Goal: Task Accomplishment & Management: Use online tool/utility

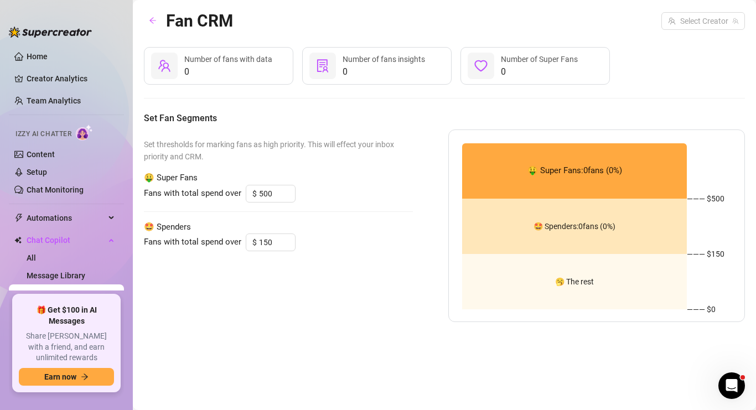
scroll to position [56, 0]
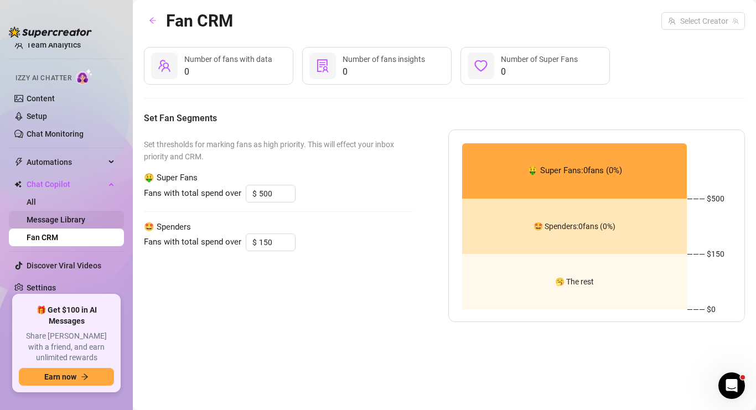
click at [73, 224] on link "Message Library" at bounding box center [56, 219] width 59 height 9
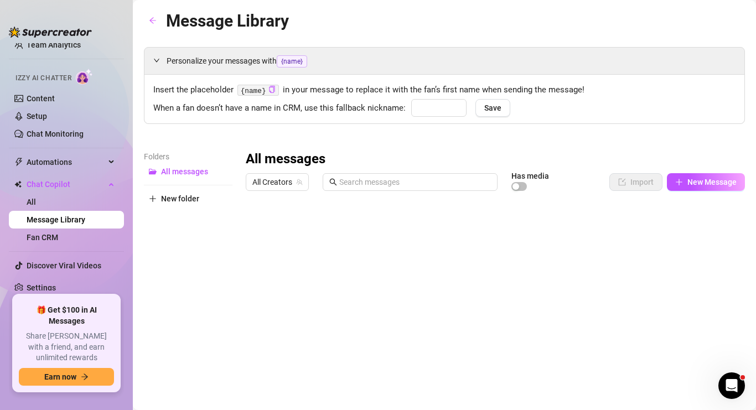
type input "Daddy"
click at [729, 178] on span "New Message" at bounding box center [712, 182] width 49 height 9
type textarea "Type your message here..."
click at [109, 159] on div "Automations" at bounding box center [66, 162] width 115 height 18
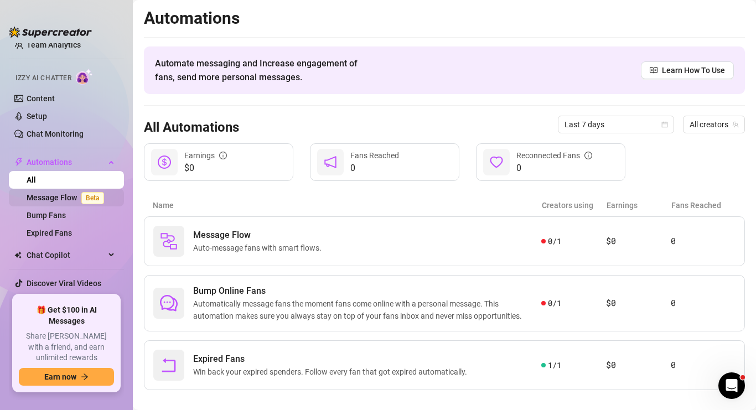
click at [66, 197] on link "Message Flow Beta" at bounding box center [68, 197] width 82 height 9
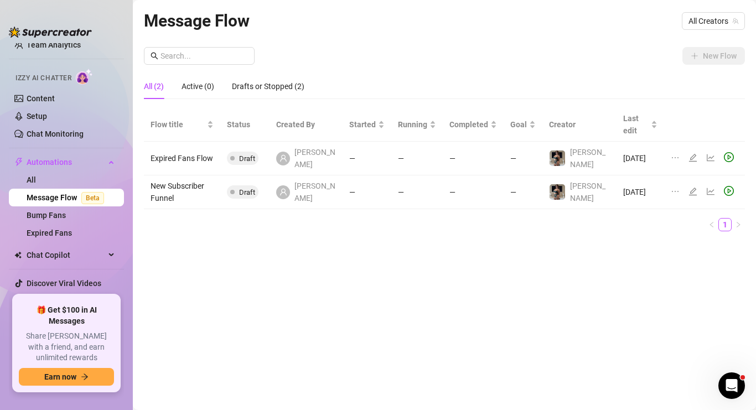
drag, startPoint x: 466, startPoint y: 54, endPoint x: 682, endPoint y: 35, distance: 216.2
click at [470, 54] on div "New Flow" at bounding box center [444, 56] width 601 height 18
click at [707, 12] on div "All Creators" at bounding box center [713, 21] width 63 height 18
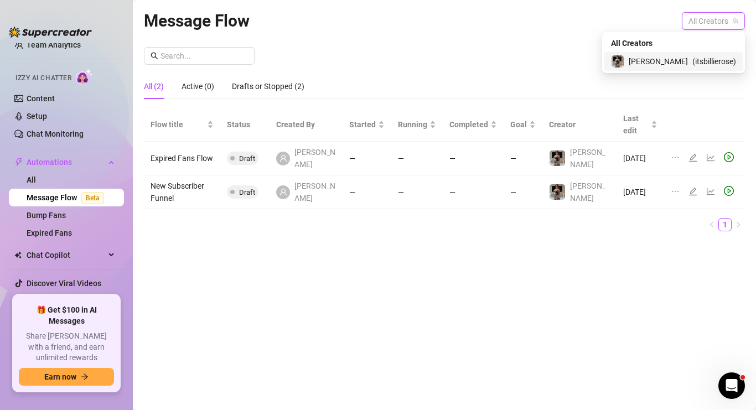
click at [683, 57] on span "[PERSON_NAME]" at bounding box center [658, 61] width 59 height 12
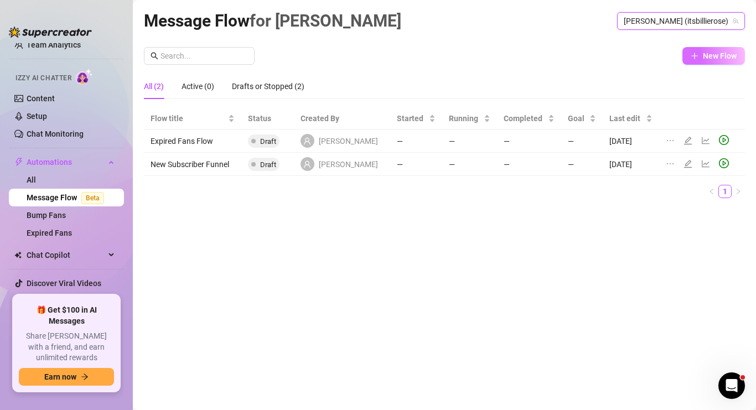
click at [711, 54] on span "New Flow" at bounding box center [720, 55] width 34 height 9
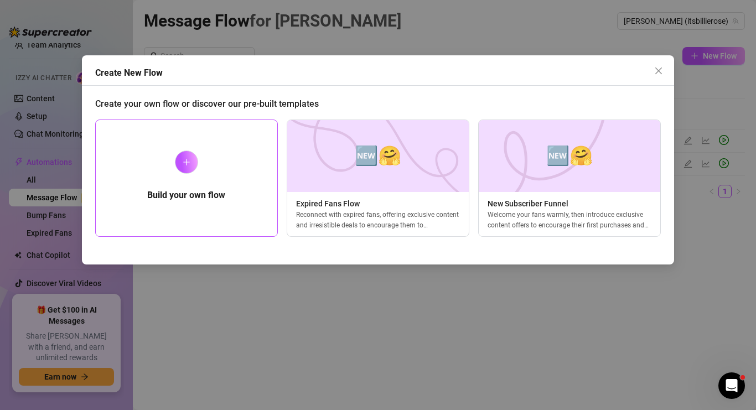
click at [198, 194] on h5 "Build your own flow" at bounding box center [186, 195] width 78 height 13
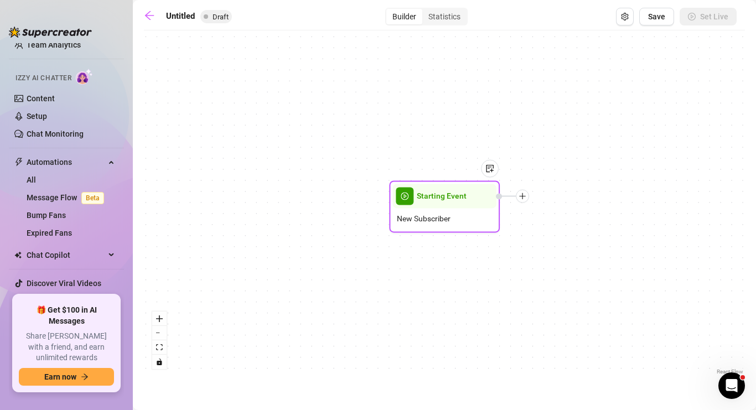
click at [438, 208] on div "Starting Event" at bounding box center [445, 196] width 104 height 24
click at [434, 208] on div "New Subscriber" at bounding box center [445, 218] width 104 height 21
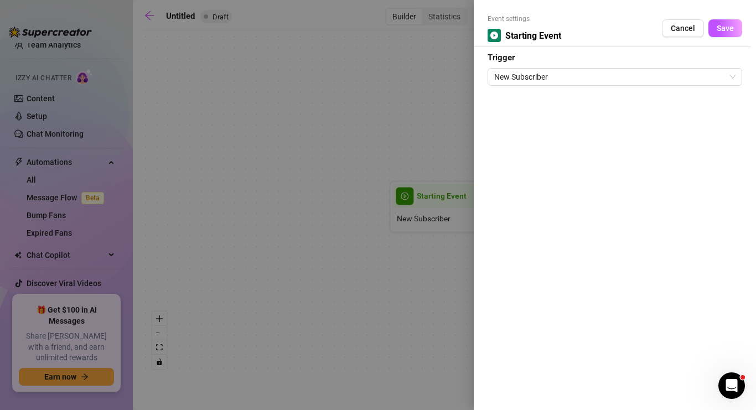
click at [434, 208] on div at bounding box center [378, 205] width 756 height 410
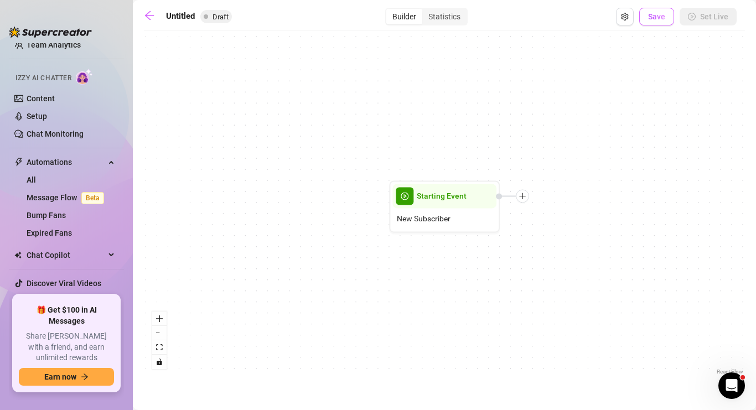
click at [660, 17] on span "Save" at bounding box center [656, 16] width 17 height 9
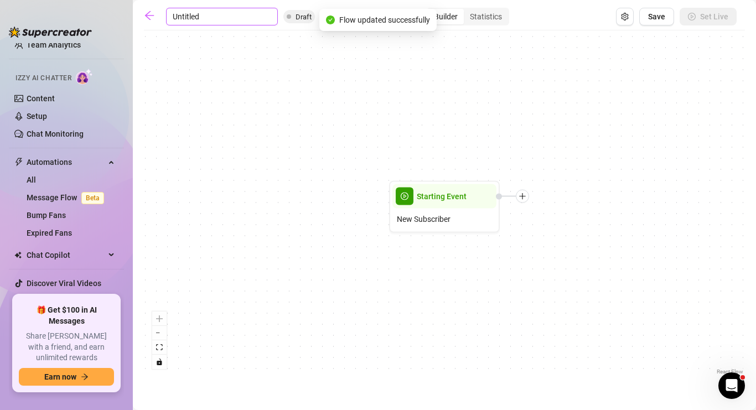
click at [190, 22] on input "Untitled" at bounding box center [222, 17] width 112 height 18
drag, startPoint x: 172, startPoint y: 12, endPoint x: 187, endPoint y: 11, distance: 14.4
click at [187, 11] on input "Untitled" at bounding box center [222, 17] width 112 height 18
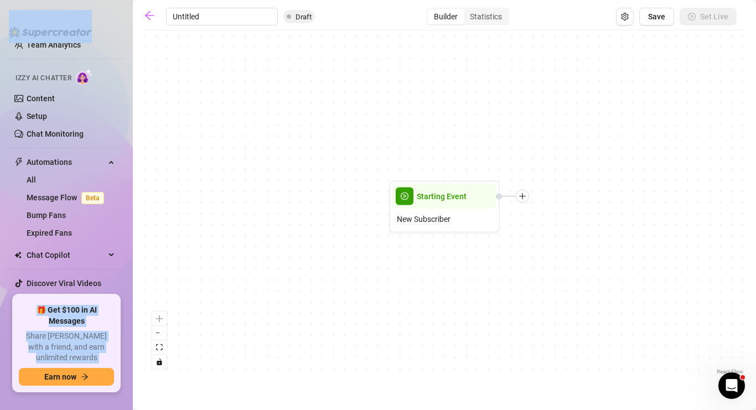
drag, startPoint x: 227, startPoint y: 17, endPoint x: 104, endPoint y: 7, distance: 123.4
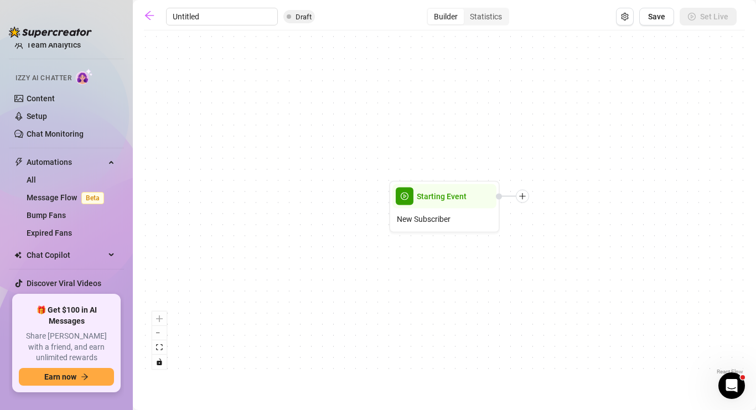
click at [188, 13] on input "Untitled" at bounding box center [222, 17] width 112 height 18
type input "t"
type input "JOI"
click at [672, 16] on button "Save" at bounding box center [657, 17] width 35 height 18
click at [147, 14] on icon "arrow-left" at bounding box center [149, 15] width 11 height 11
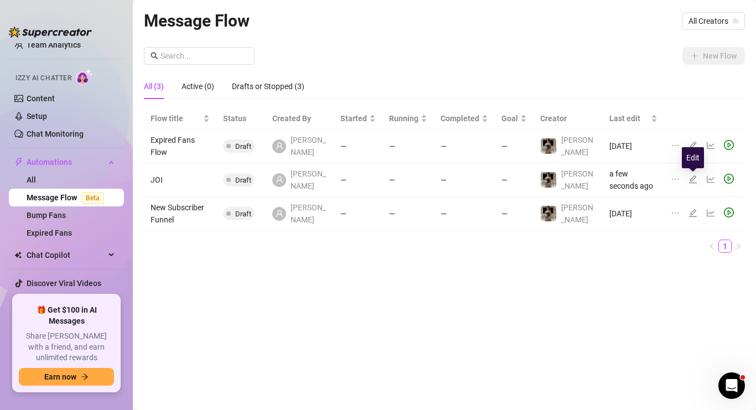
click at [695, 177] on icon "edit" at bounding box center [693, 179] width 9 height 9
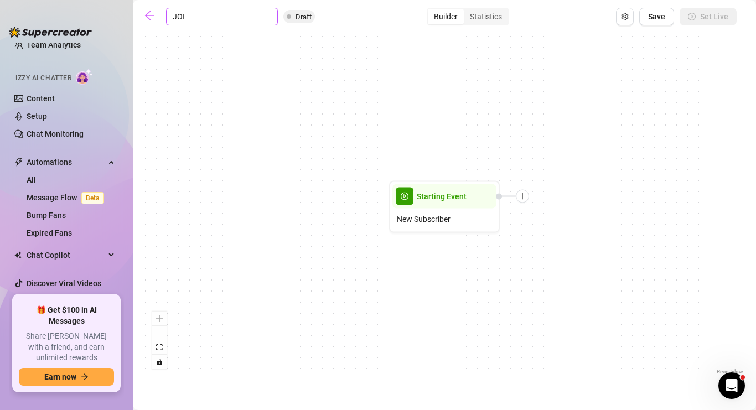
click at [177, 14] on input "JOI" at bounding box center [222, 17] width 112 height 18
click at [198, 17] on input "JOI" at bounding box center [222, 17] width 112 height 18
type input "JOI Game"
click at [657, 16] on span "Save" at bounding box center [656, 16] width 17 height 9
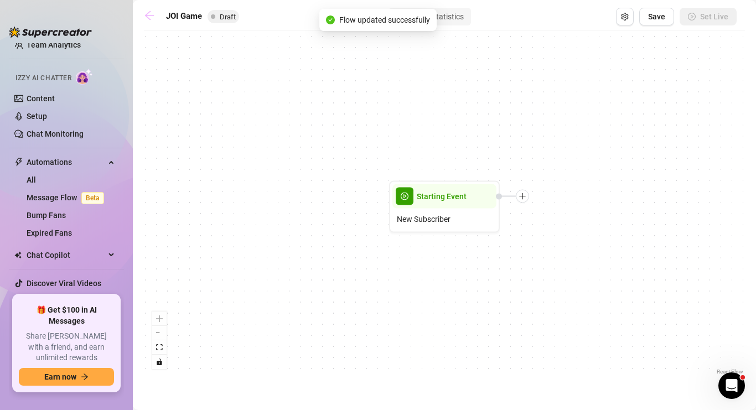
click at [156, 16] on link at bounding box center [152, 16] width 17 height 13
